Goal: Task Accomplishment & Management: Use online tool/utility

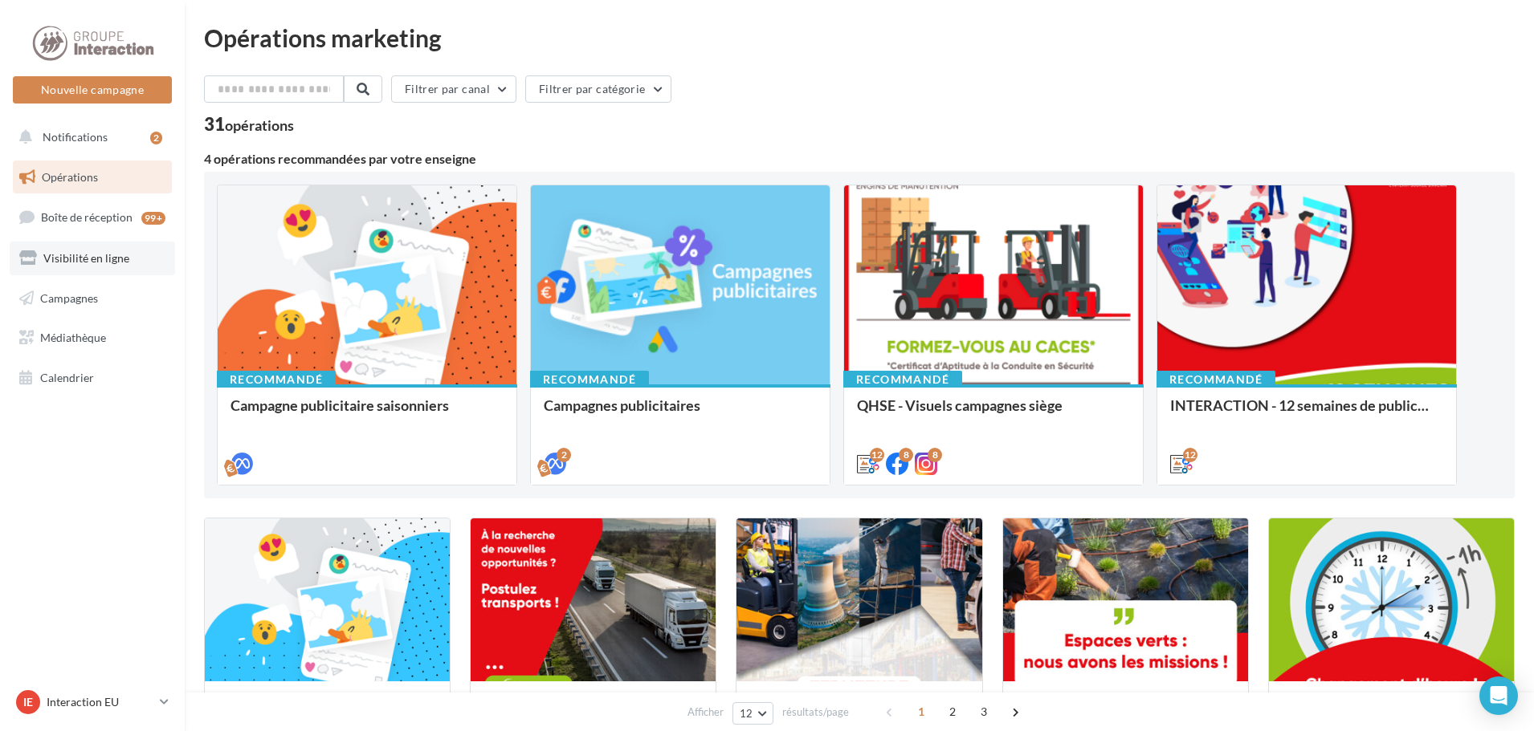
click at [74, 251] on span "Visibilité en ligne" at bounding box center [86, 258] width 86 height 14
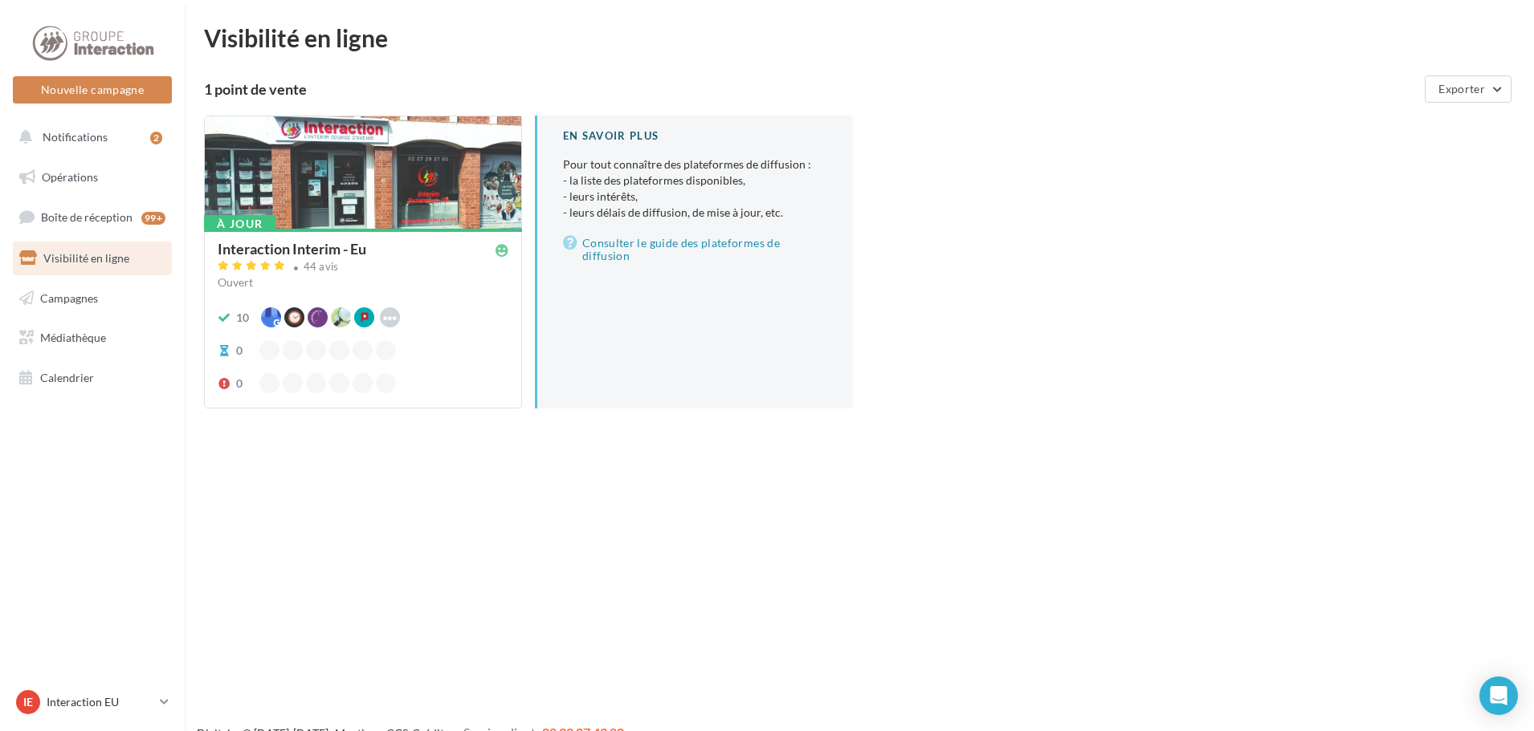
click at [304, 247] on div "Interaction Interim - Eu" at bounding box center [292, 249] width 149 height 14
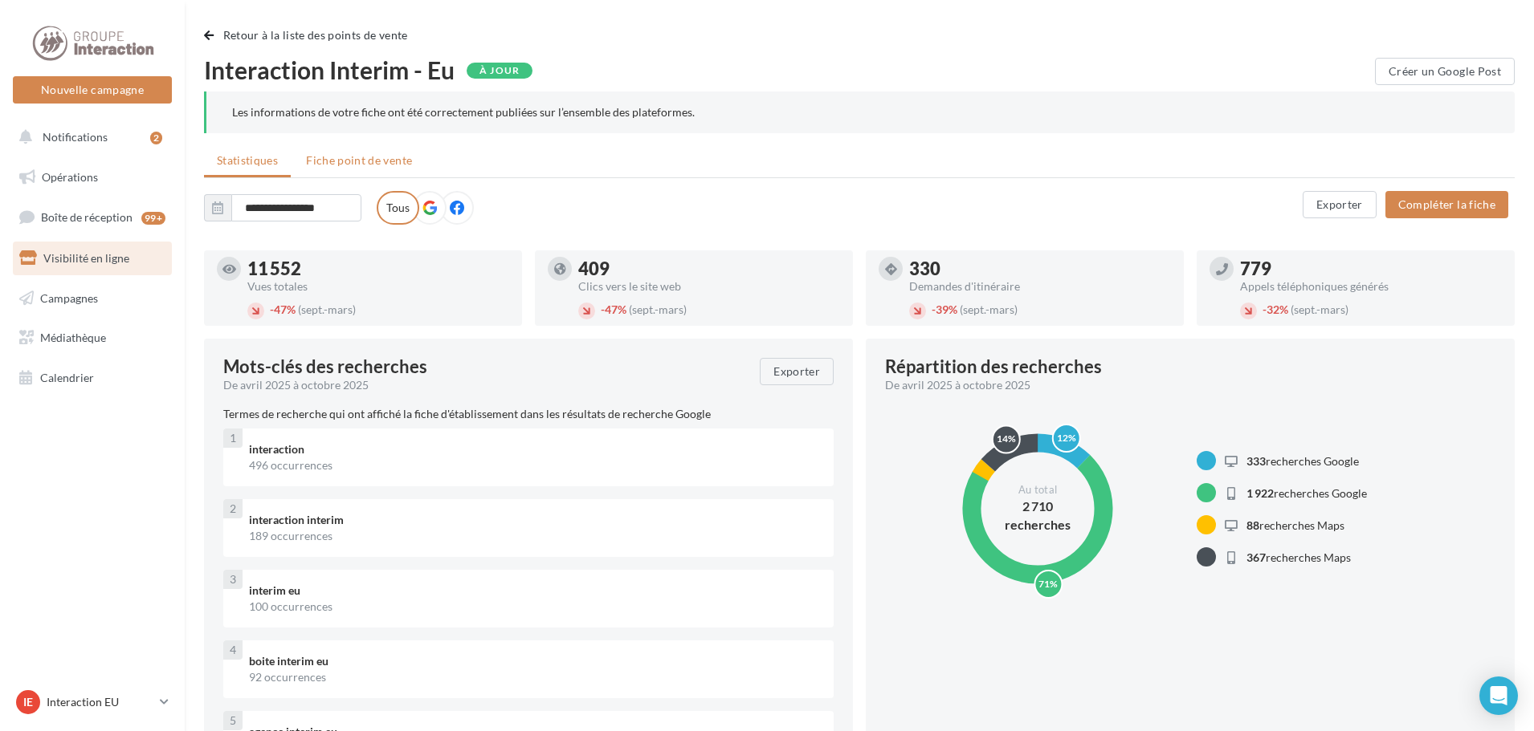
click at [376, 158] on span "Fiche point de vente" at bounding box center [359, 160] width 106 height 14
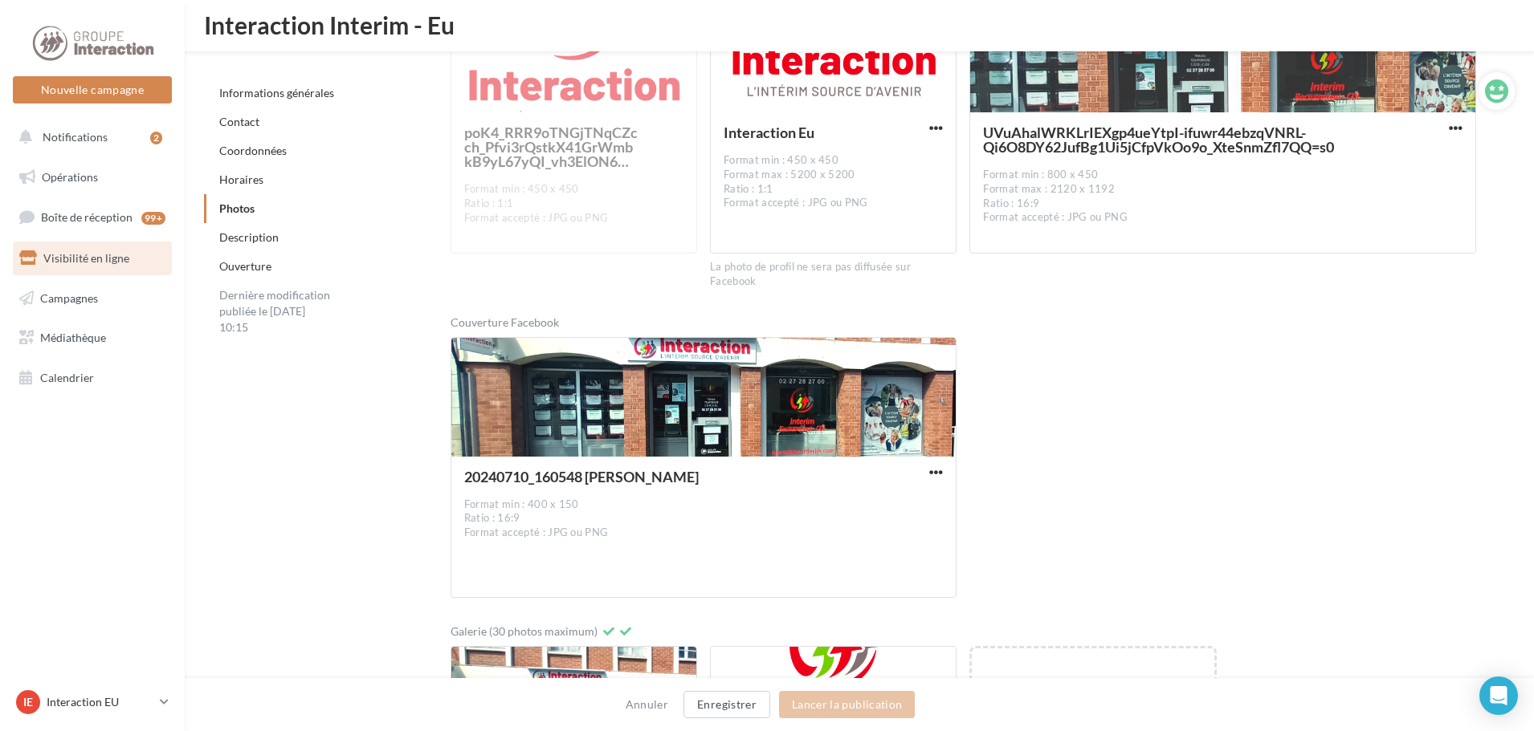
scroll to position [2768, 0]
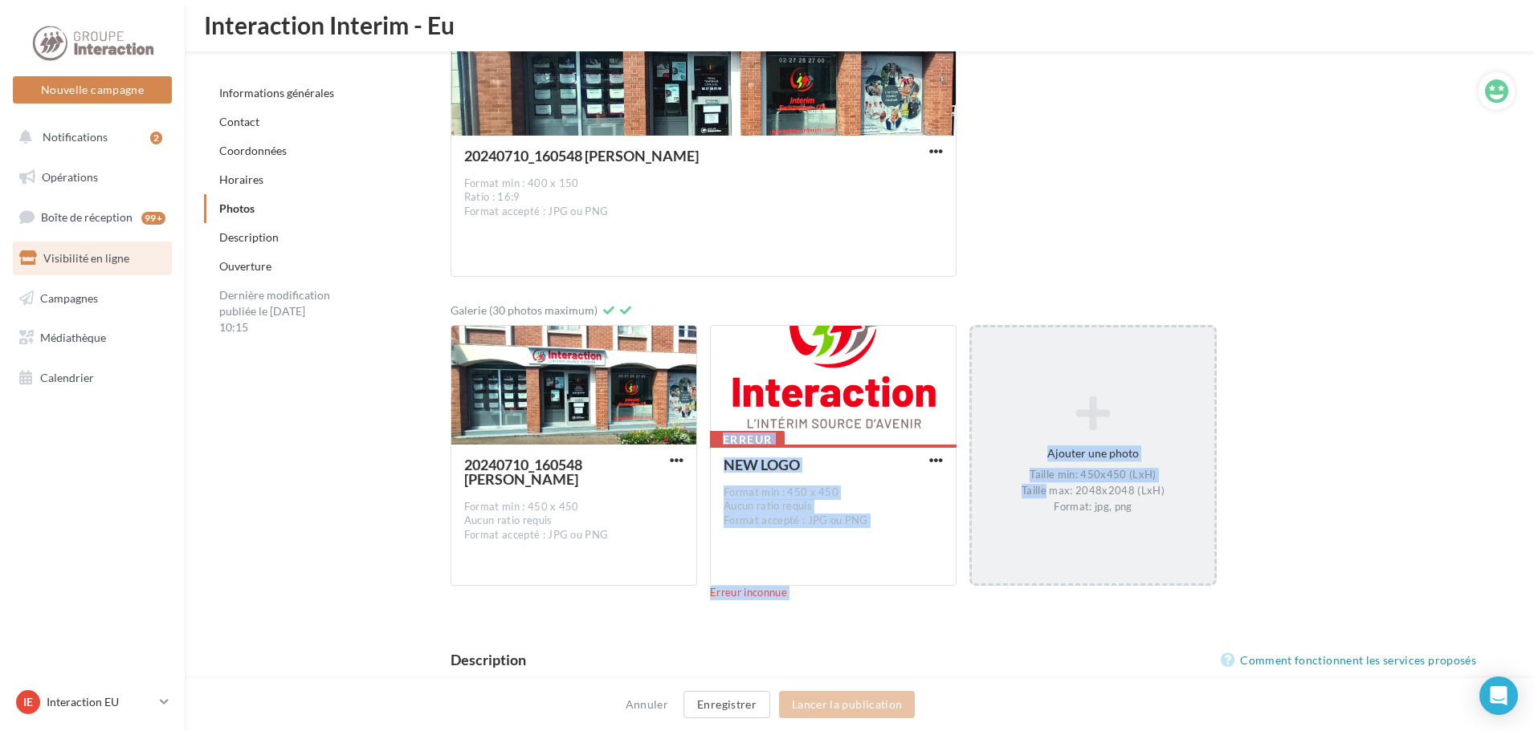
drag, startPoint x: 1040, startPoint y: 484, endPoint x: 1045, endPoint y: 516, distance: 32.6
click at [1051, 515] on div "20240710_160548 [PERSON_NAME] Format min : 450 x 450 Aucun ratio requis Format …" at bounding box center [969, 469] width 1038 height 288
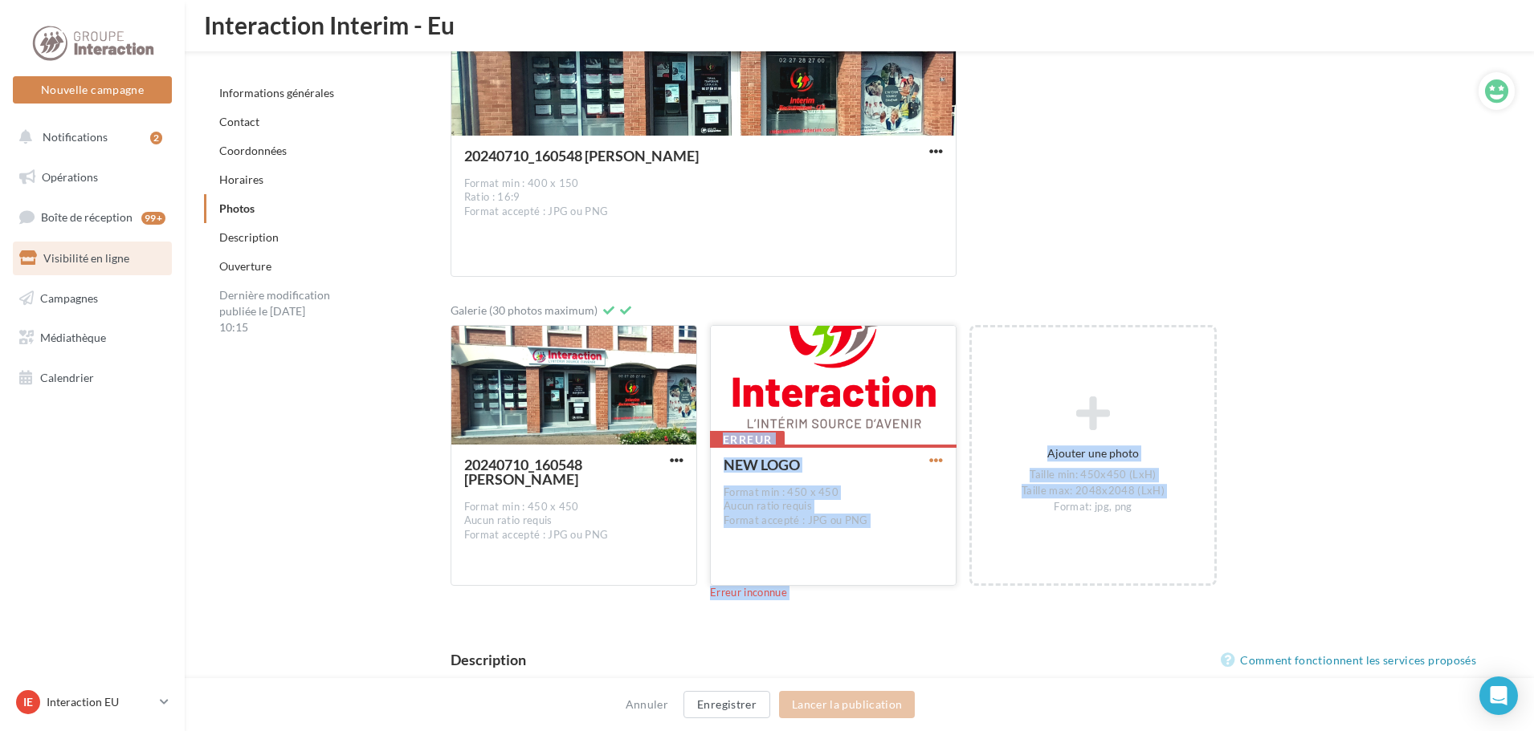
click at [929, 463] on span "button" at bounding box center [936, 461] width 14 height 14
click at [894, 503] on button "Remplacer l'image" at bounding box center [860, 493] width 169 height 42
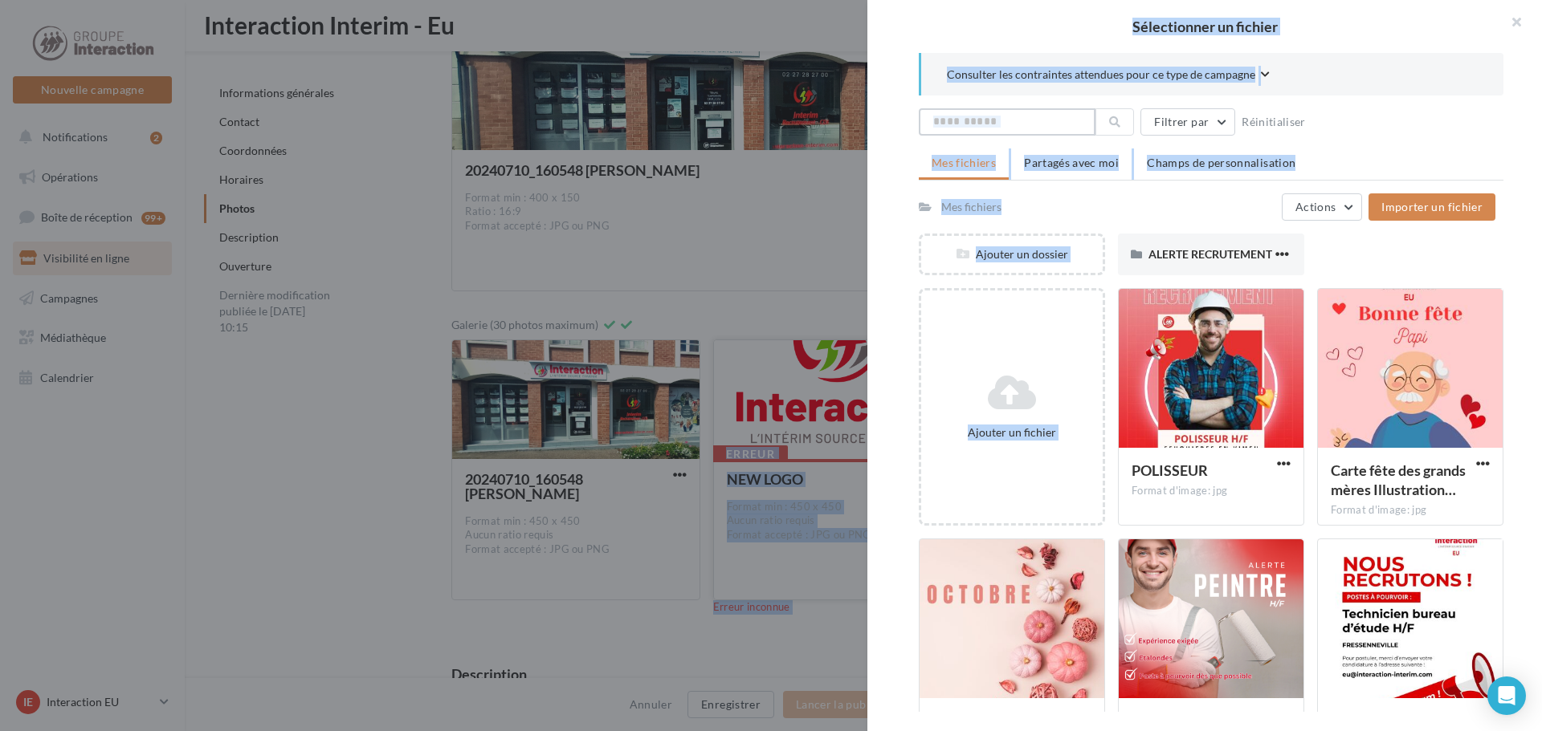
click at [1001, 123] on input "text" at bounding box center [1007, 121] width 177 height 27
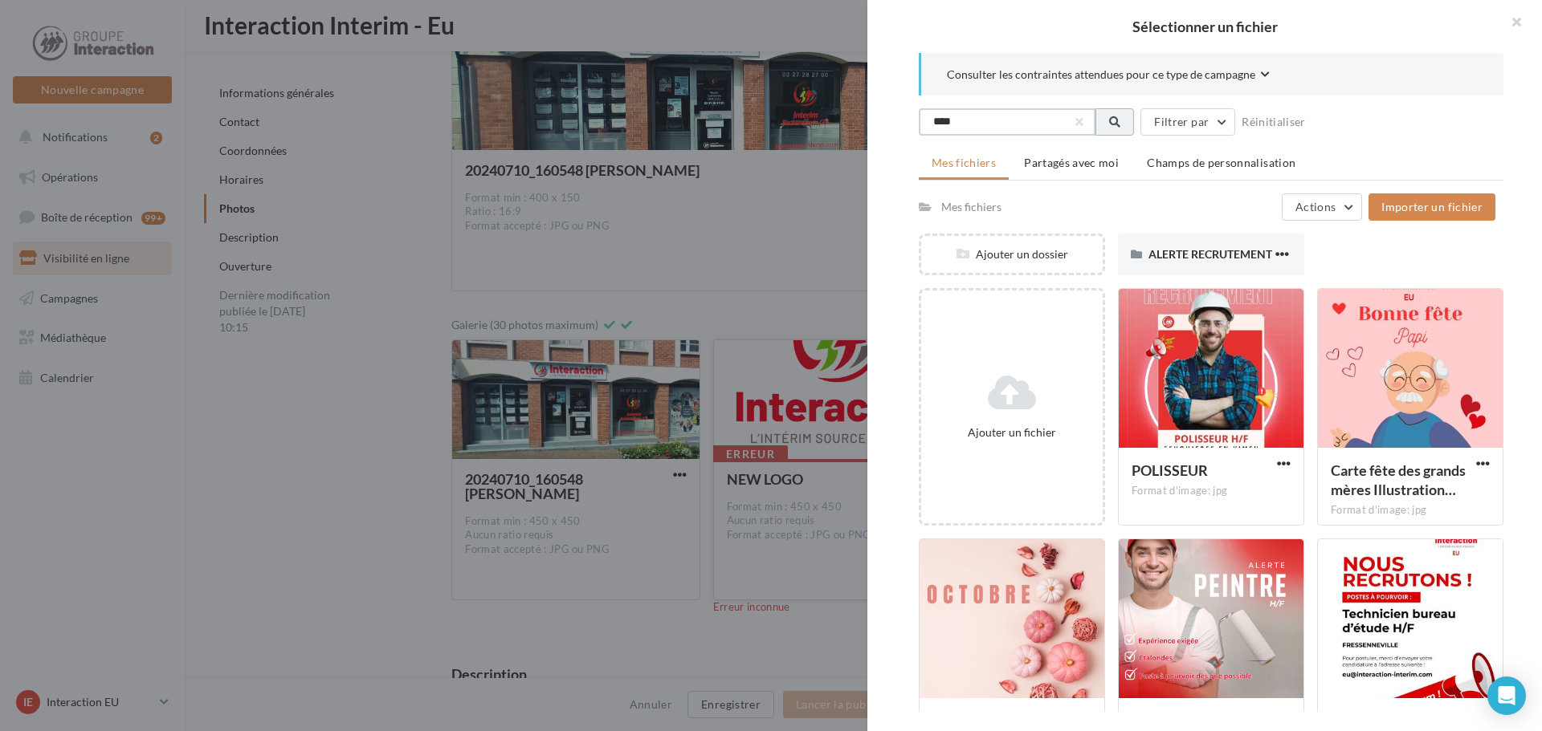
type input "****"
click at [1124, 119] on button at bounding box center [1114, 121] width 39 height 27
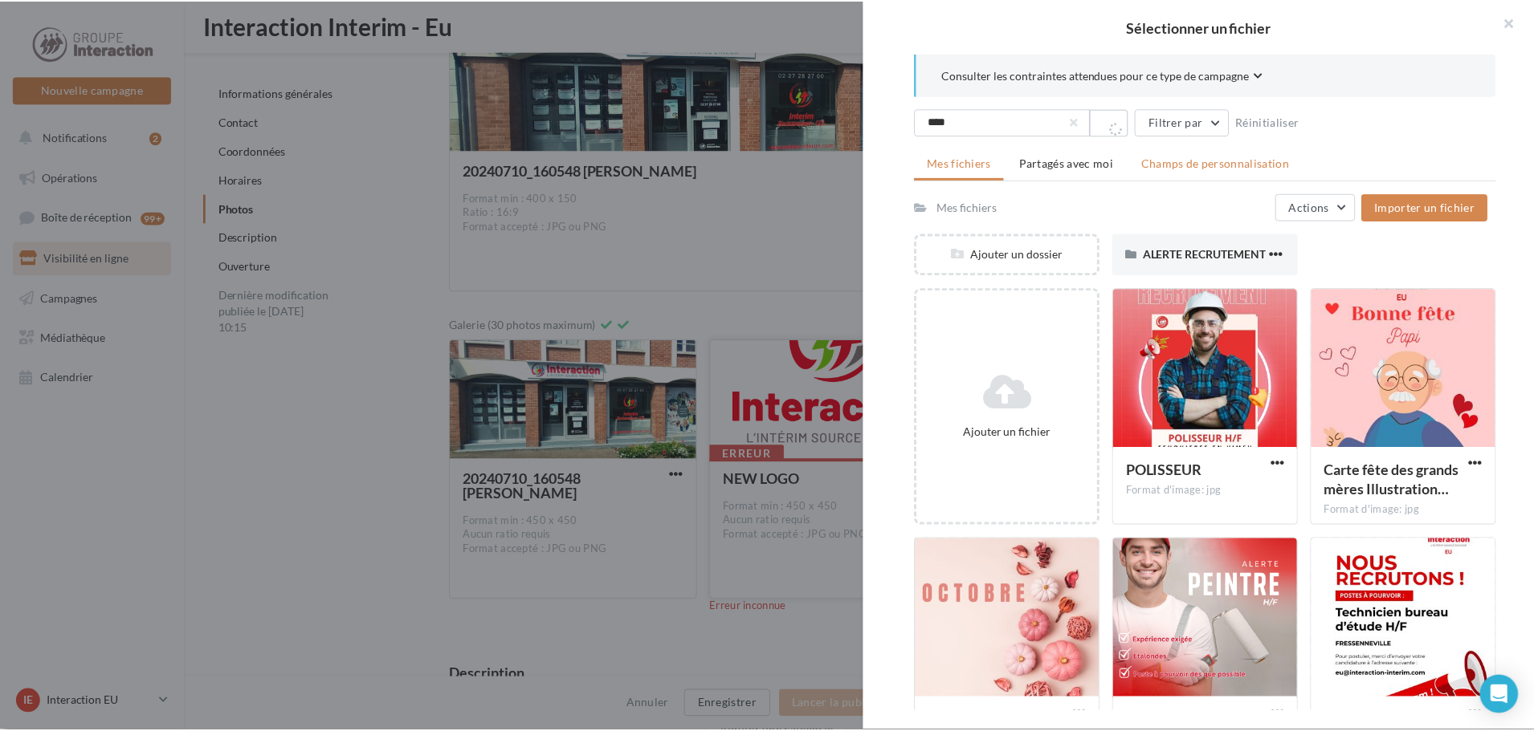
scroll to position [2768, 0]
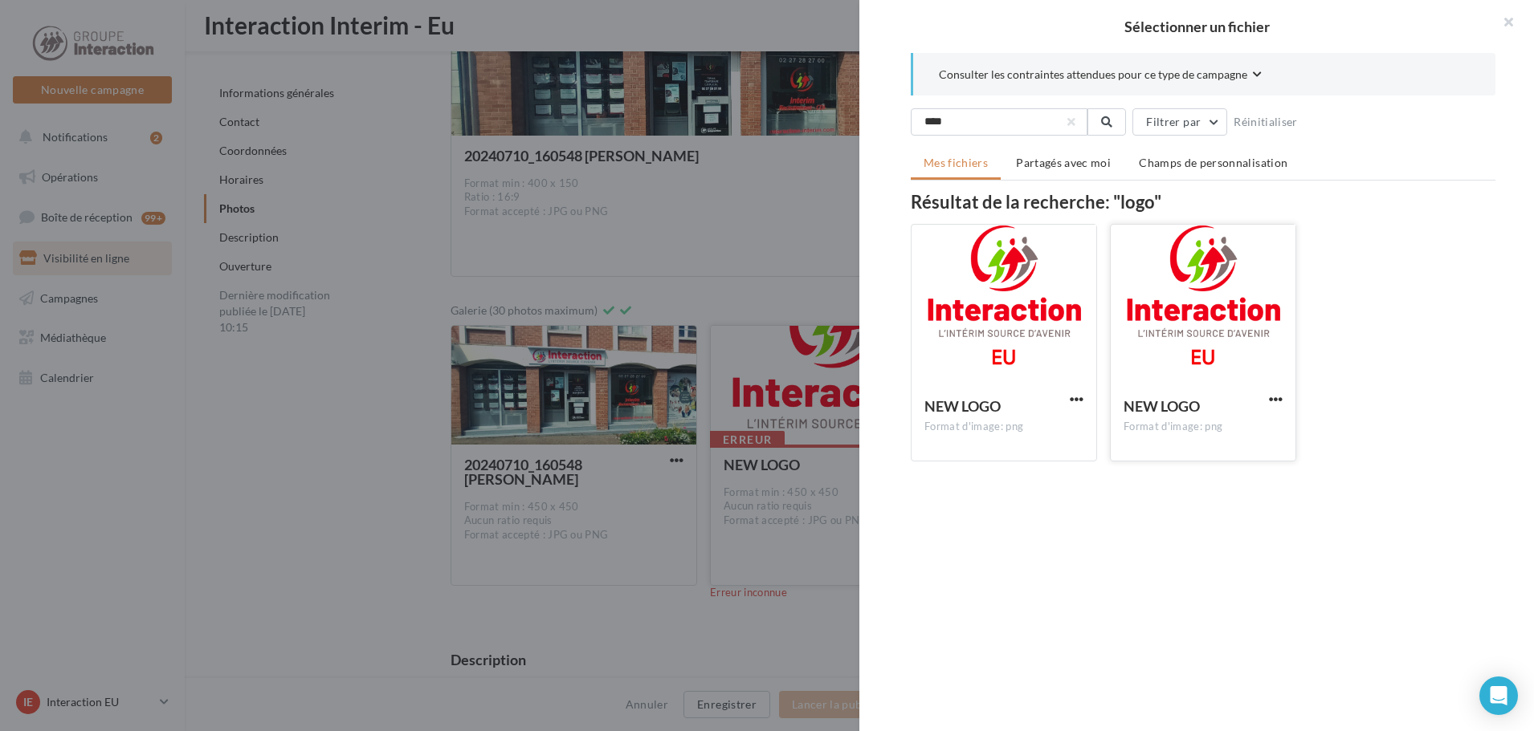
click at [1171, 347] on div at bounding box center [1202, 305] width 185 height 161
